Goal: Task Accomplishment & Management: Manage account settings

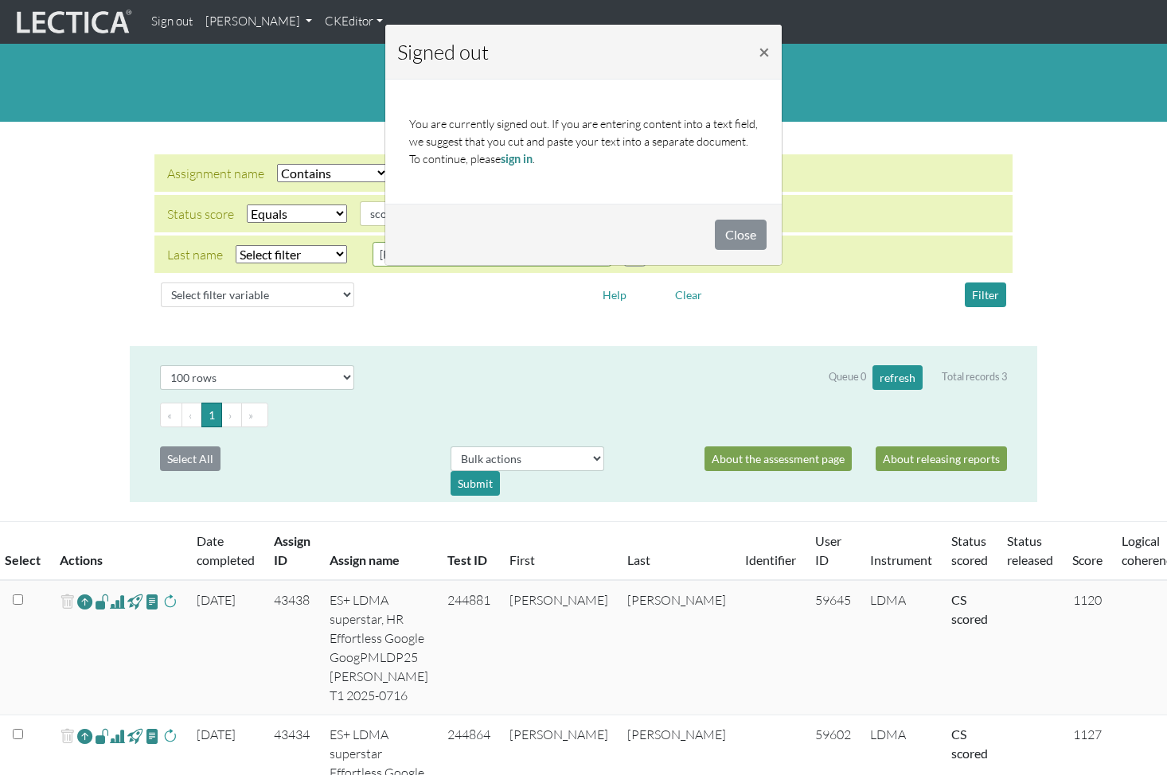
select select "icontains"
select select "scored_cs"
select select "100"
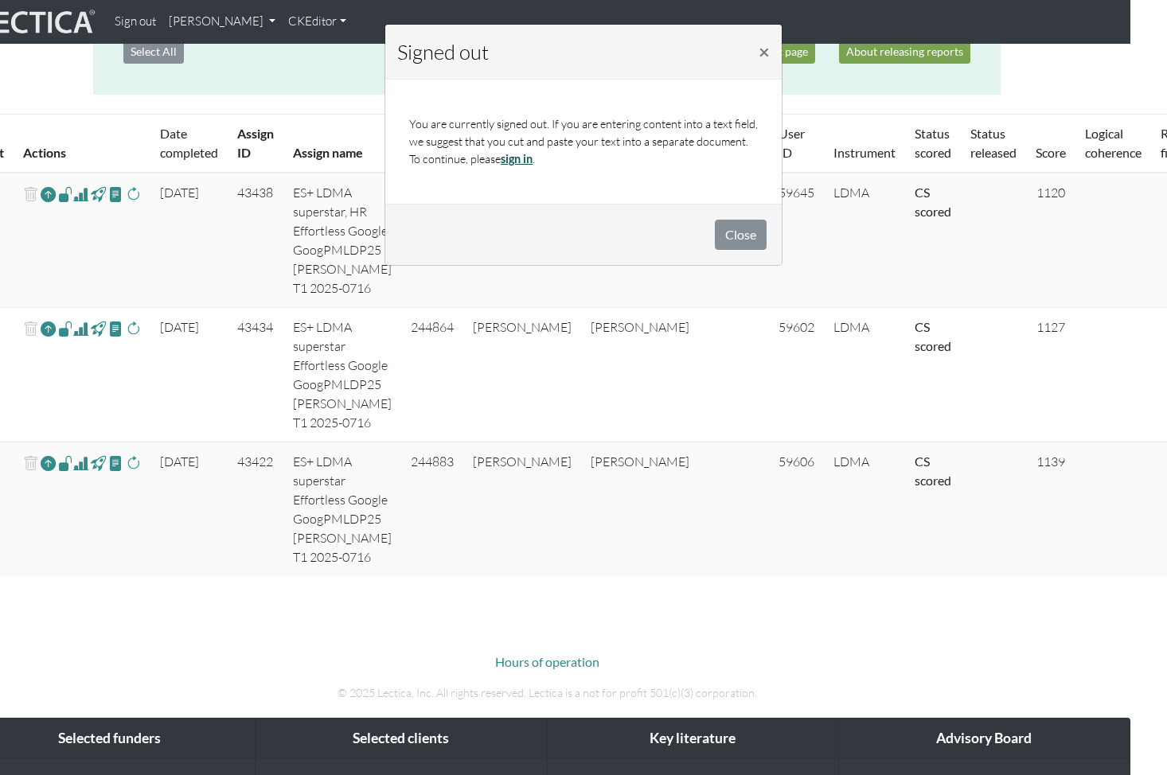
click at [521, 160] on link "sign in" at bounding box center [517, 159] width 32 height 14
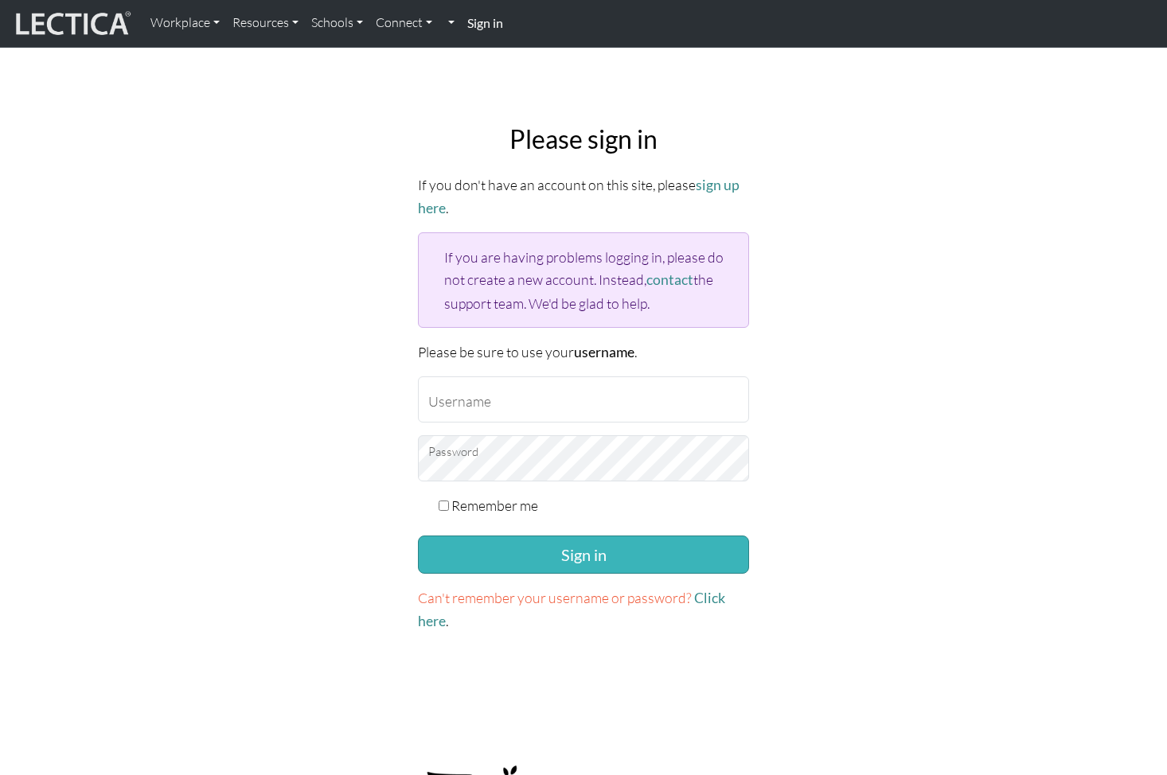
type input "theodawson"
click at [531, 557] on button "Sign in" at bounding box center [583, 555] width 331 height 38
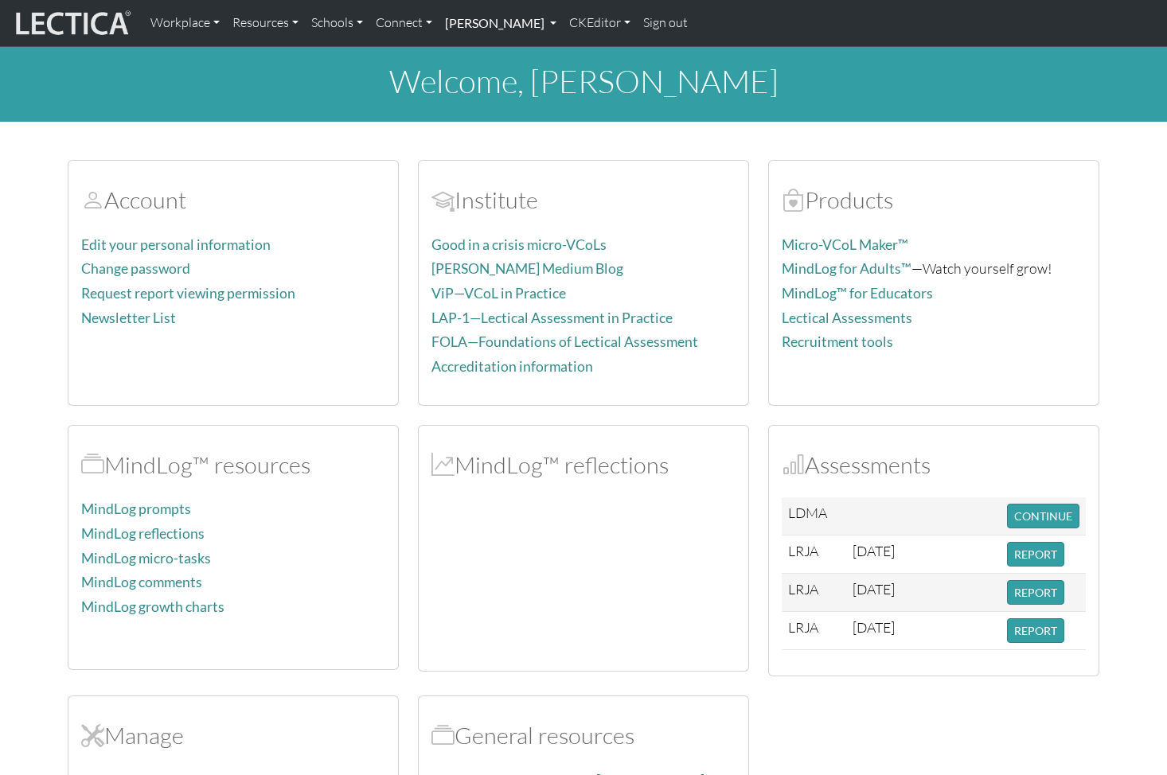
click at [484, 24] on link "[PERSON_NAME]" at bounding box center [500, 22] width 124 height 33
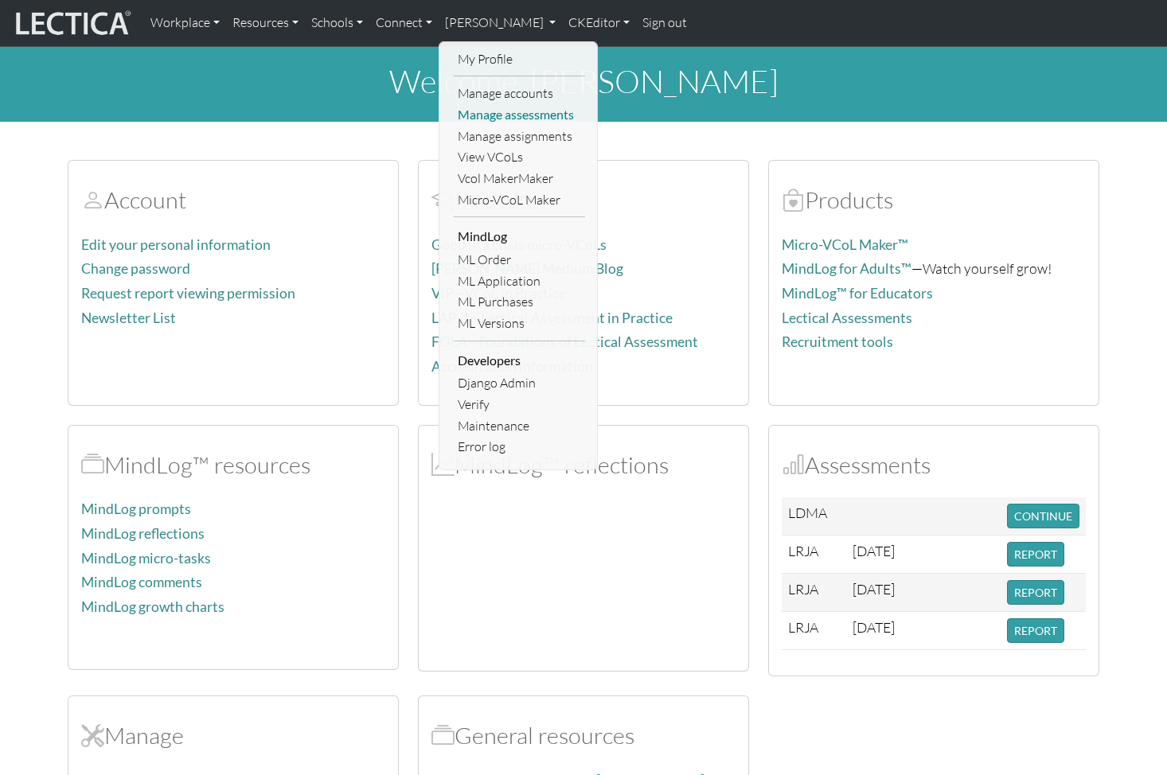
click at [497, 111] on link "Manage assessments" at bounding box center [519, 114] width 131 height 21
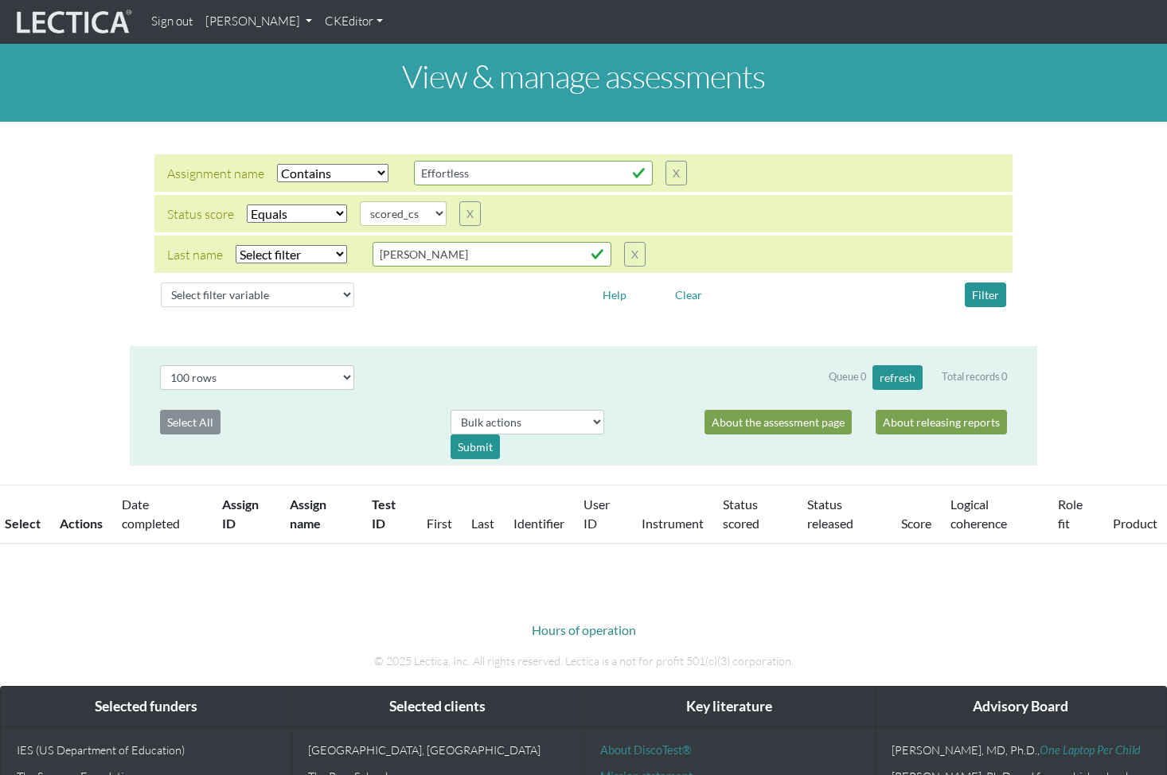
select select "icontains"
select select "scored_cs"
select select "100"
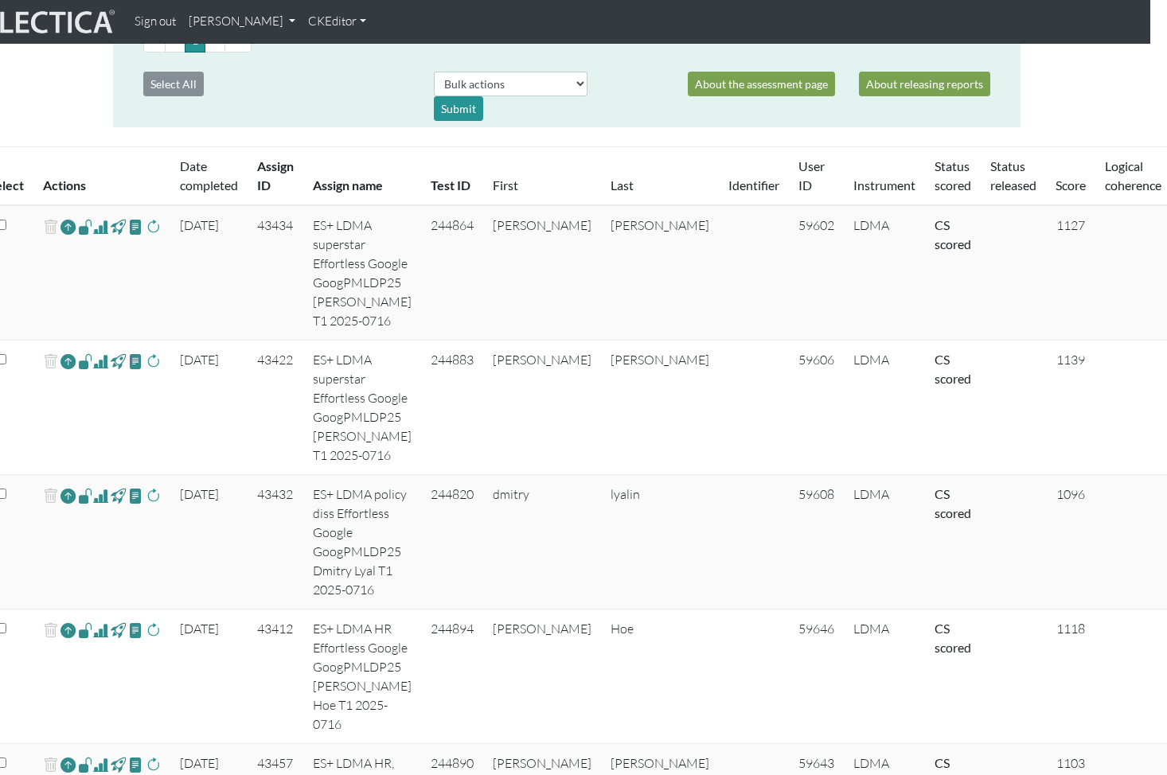
scroll to position [375, 16]
click at [101, 228] on span at bounding box center [101, 226] width 15 height 19
